Goal: Find specific page/section: Find specific page/section

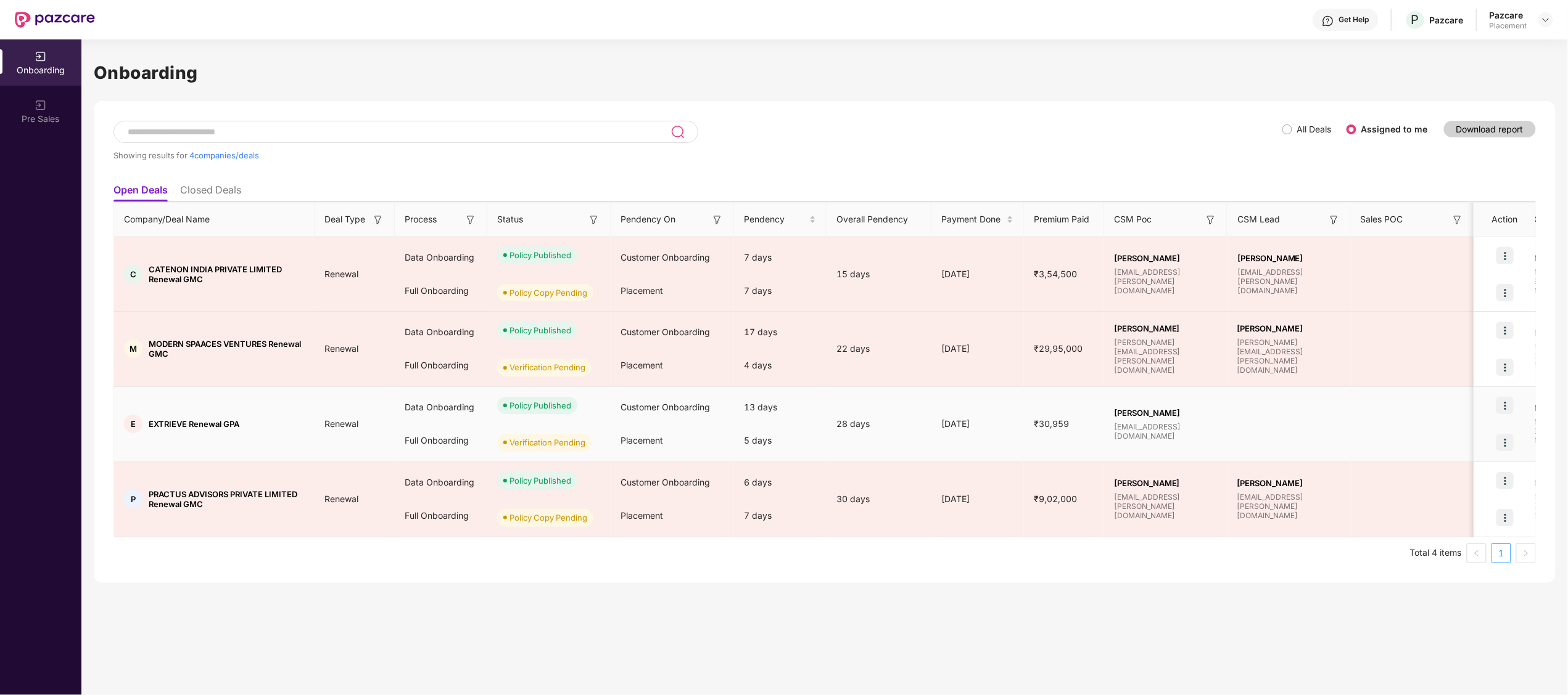
click at [173, 424] on span "EXTRIEVE Renewal GPA" at bounding box center [194, 424] width 90 height 10
copy span "EXTRIEVE"
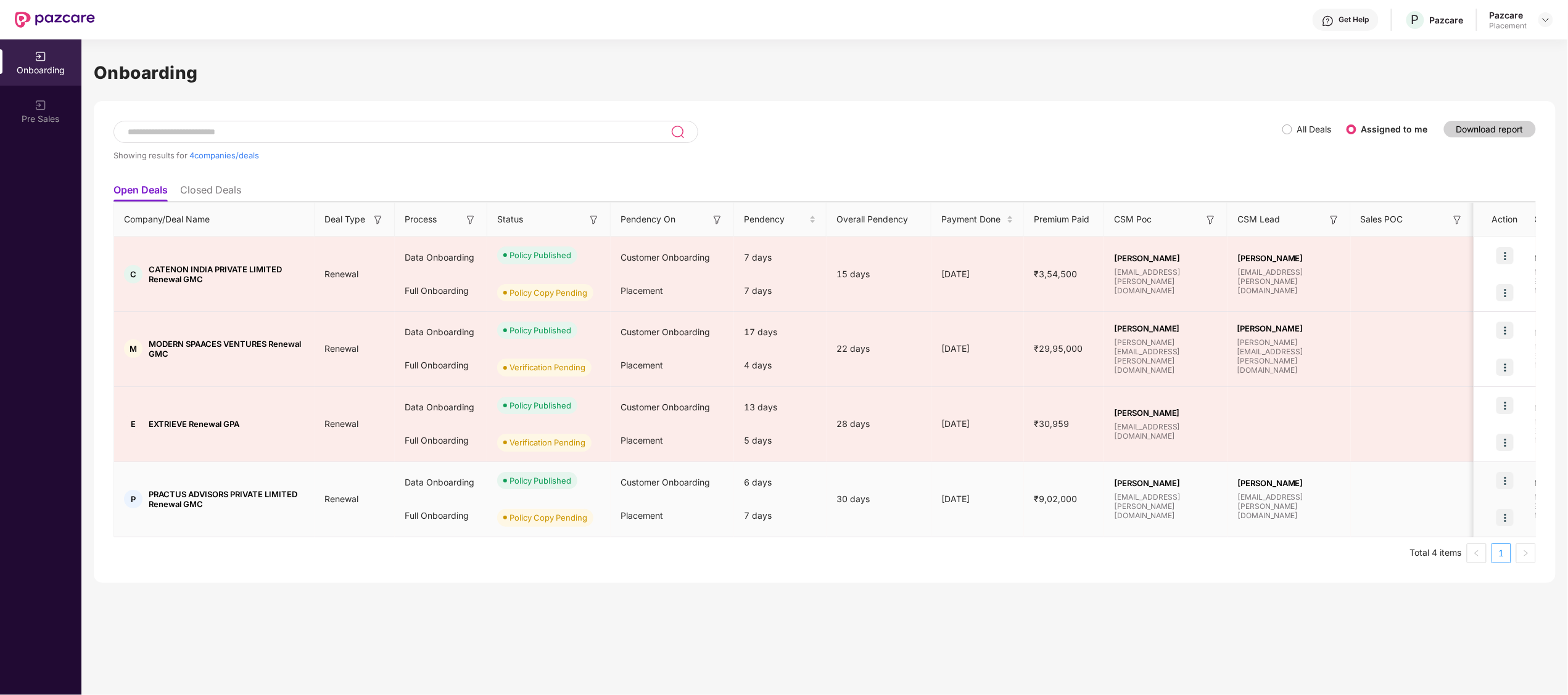
click at [156, 499] on span "PRACTUS ADVISORS PRIVATE LIMITED Renewal GMC" at bounding box center [227, 499] width 156 height 20
copy span "PRACTUS"
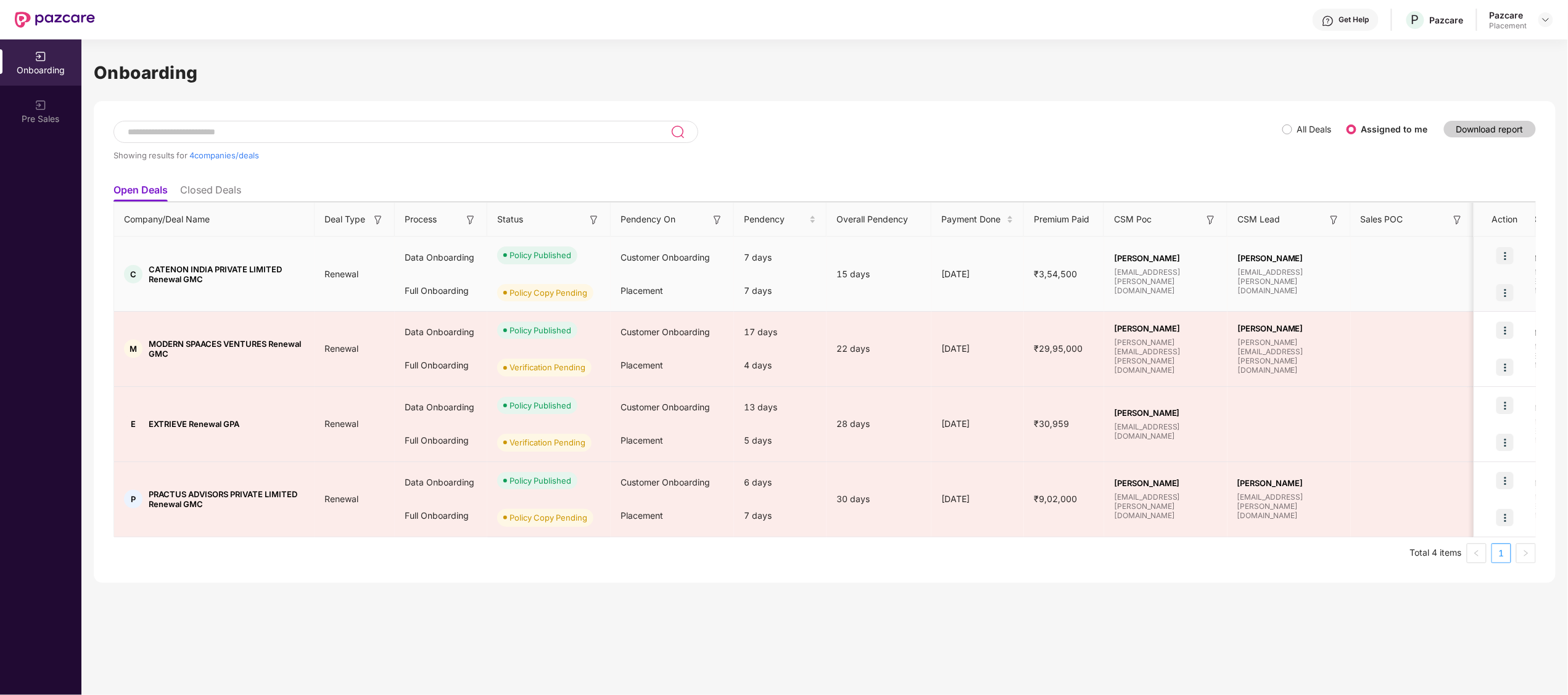
click at [158, 262] on td "C CATENON INDIA PRIVATE LIMITED Renewal GMC" at bounding box center [214, 274] width 200 height 75
copy span "CATENON"
